Goal: Navigation & Orientation: Find specific page/section

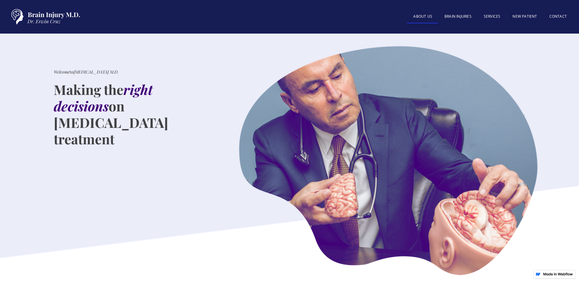
click at [423, 17] on link "About US" at bounding box center [422, 16] width 31 height 13
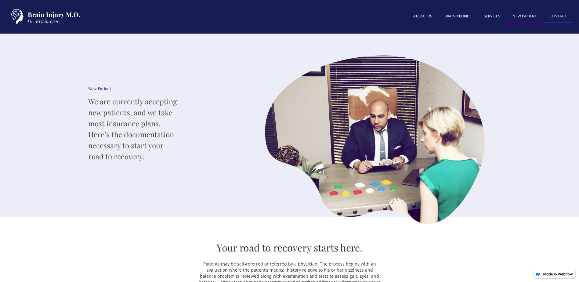
click at [561, 14] on link "Contact" at bounding box center [558, 16] width 30 height 13
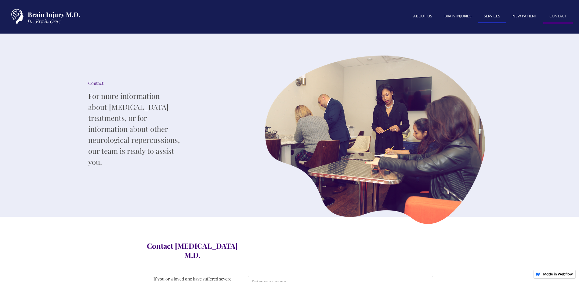
click at [496, 16] on link "SERVICES" at bounding box center [491, 16] width 29 height 13
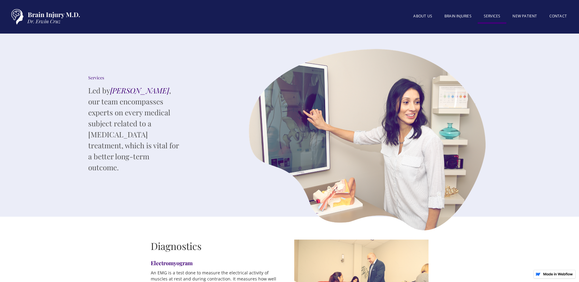
click at [46, 18] on img "home" at bounding box center [44, 16] width 76 height 21
